Goal: Register for event/course

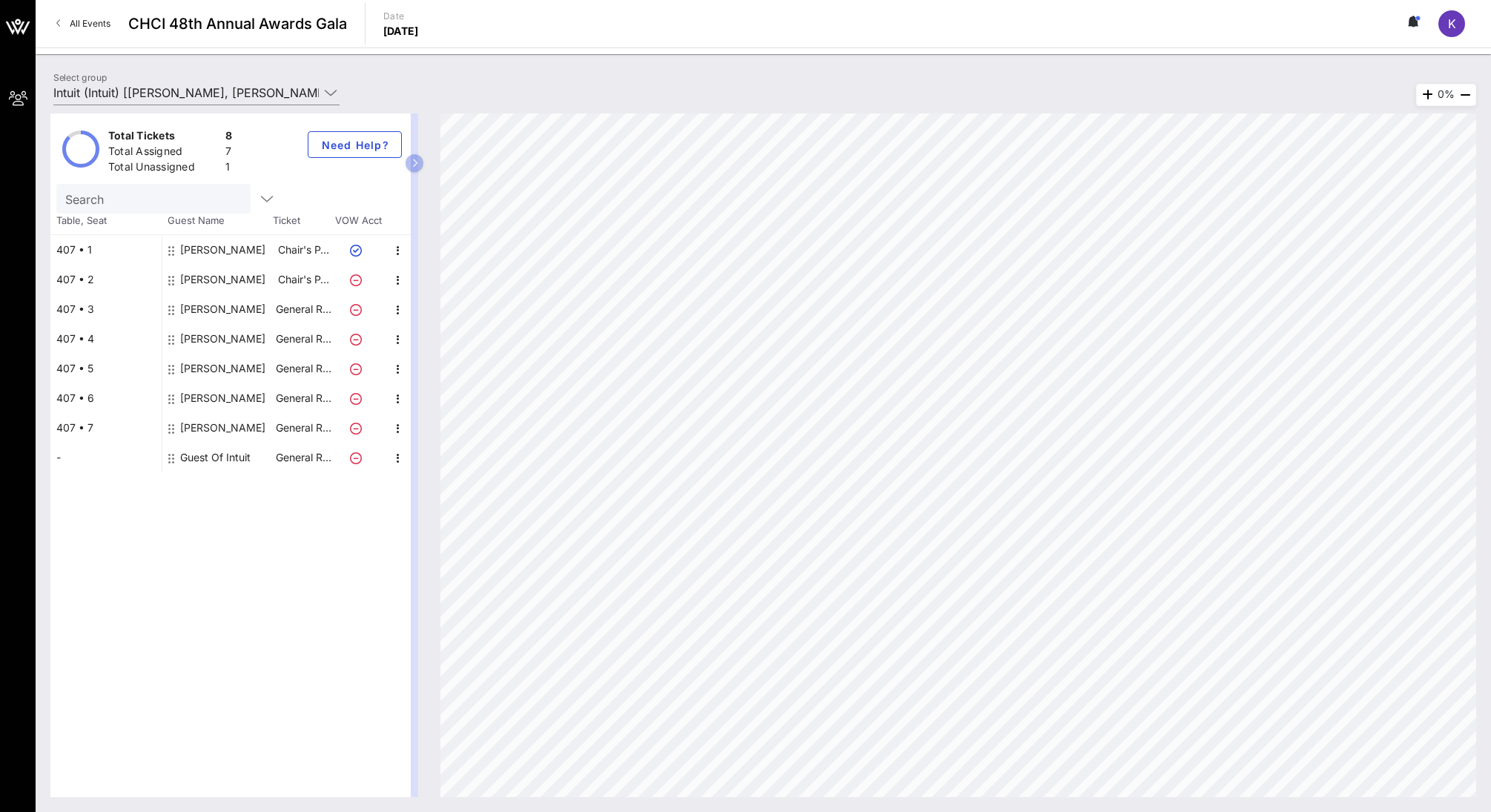
click at [71, 453] on div "-" at bounding box center [106, 457] width 111 height 30
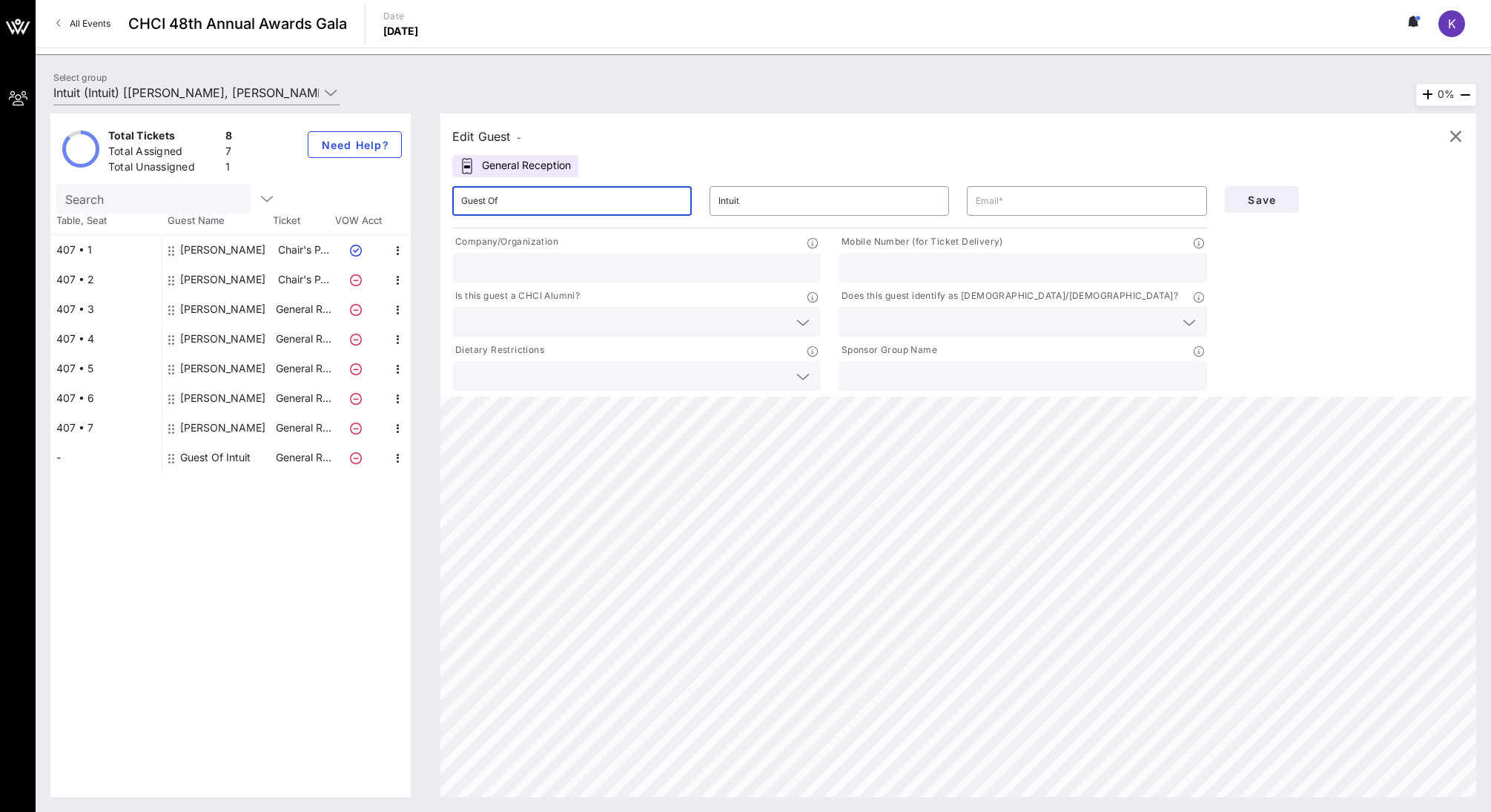
click at [527, 202] on input "Guest Of" at bounding box center [572, 201] width 222 height 24
